Goal: Participate in discussion

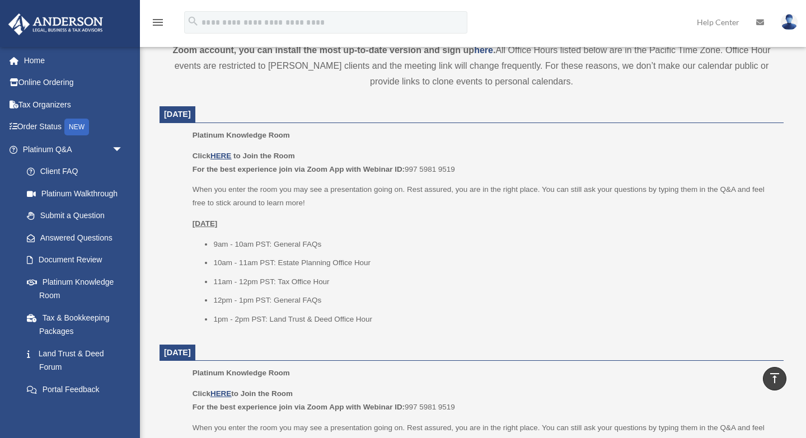
scroll to position [412, 0]
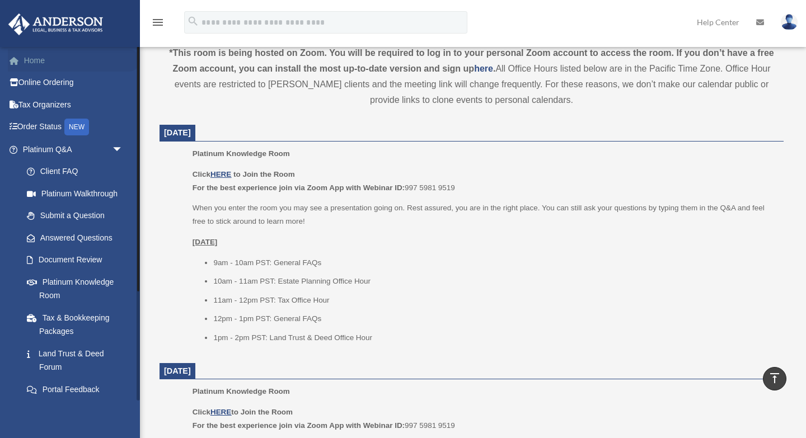
click at [28, 59] on link "Home" at bounding box center [74, 60] width 132 height 22
click at [57, 356] on link "Land Trust & Deed Forum" at bounding box center [78, 360] width 124 height 36
click at [59, 353] on link "Land Trust & Deed Forum" at bounding box center [78, 360] width 124 height 36
click at [71, 352] on link "Land Trust & Deed Forum" at bounding box center [78, 360] width 124 height 36
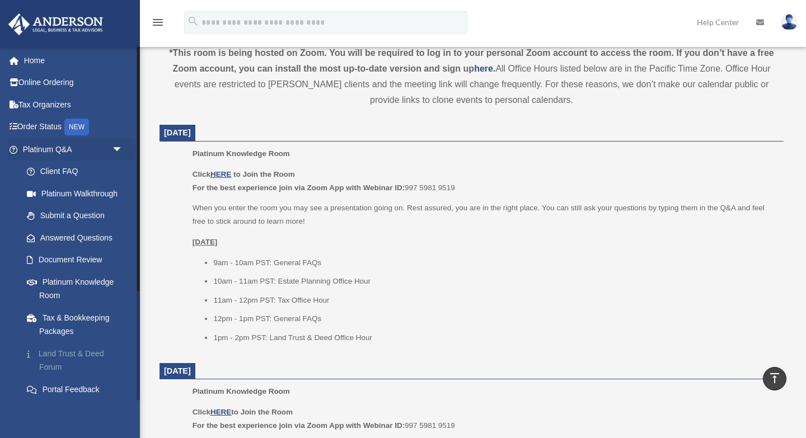
click at [71, 352] on link "Land Trust & Deed Forum" at bounding box center [78, 360] width 124 height 36
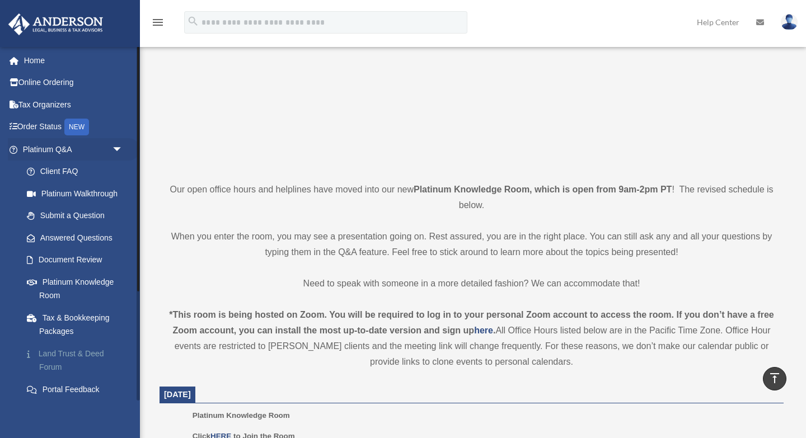
scroll to position [0, 0]
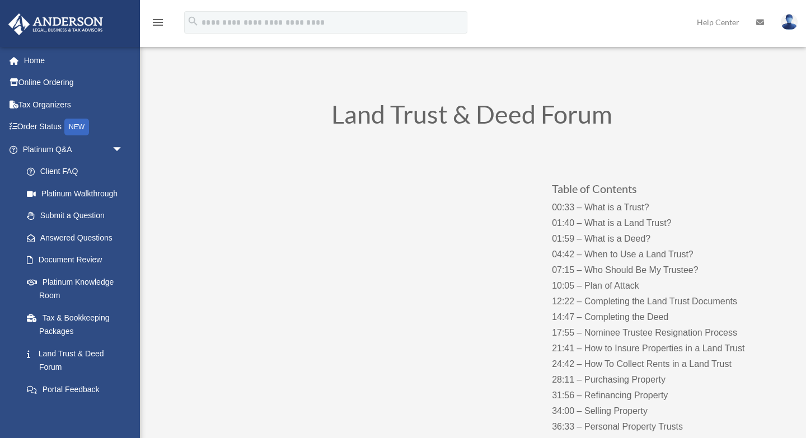
scroll to position [25, 0]
